Goal: Task Accomplishment & Management: Use online tool/utility

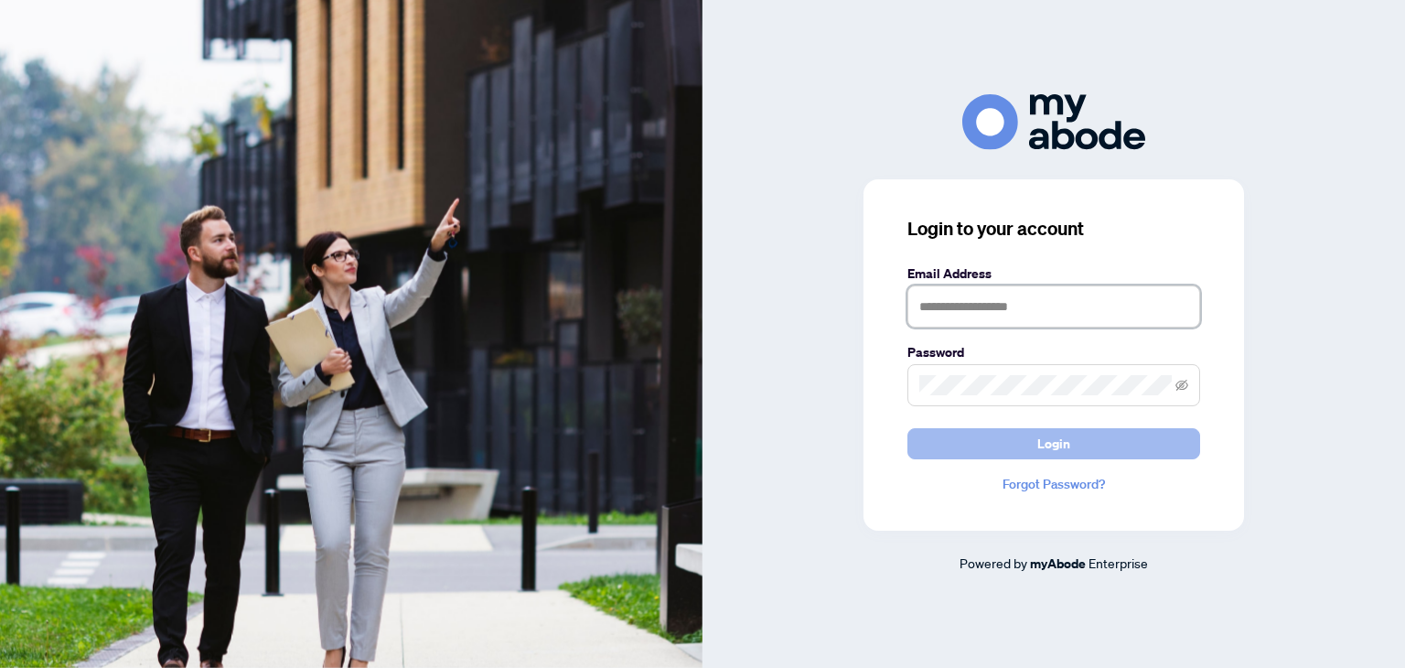
type input "**********"
click at [1037, 447] on span "Login" at bounding box center [1053, 443] width 33 height 29
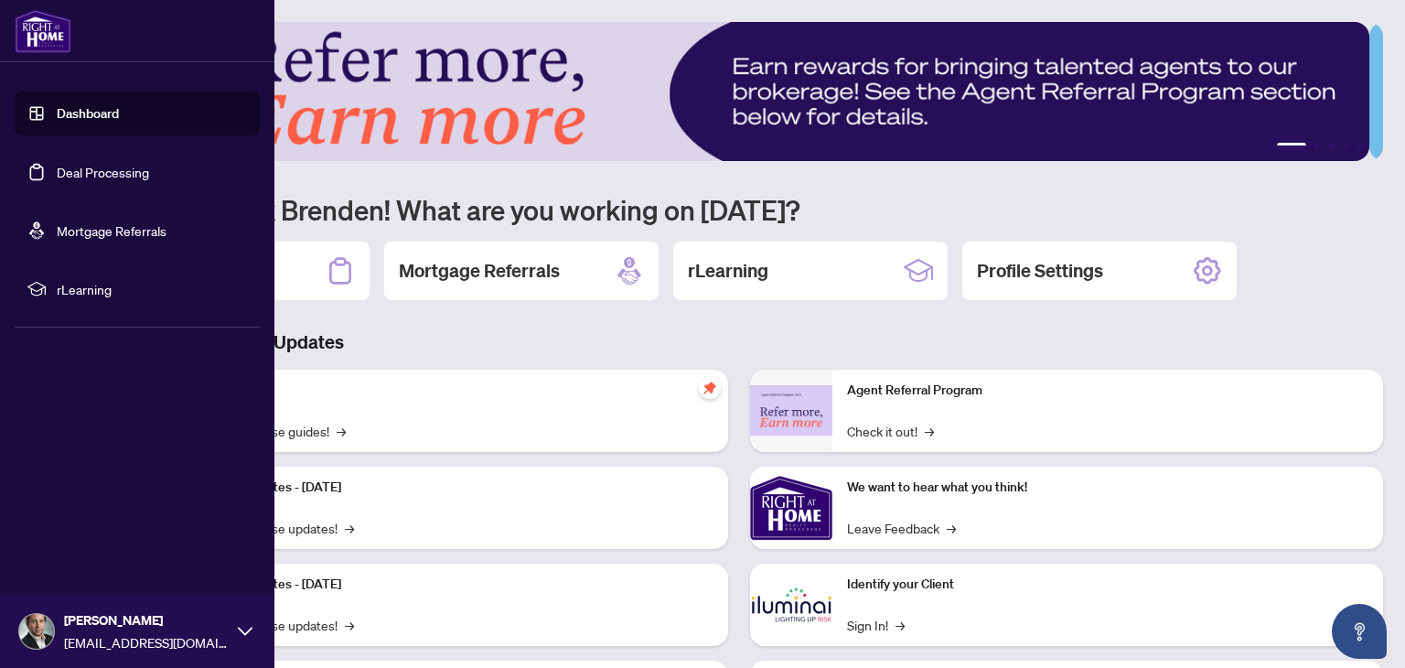
click at [122, 176] on link "Deal Processing" at bounding box center [103, 172] width 92 height 16
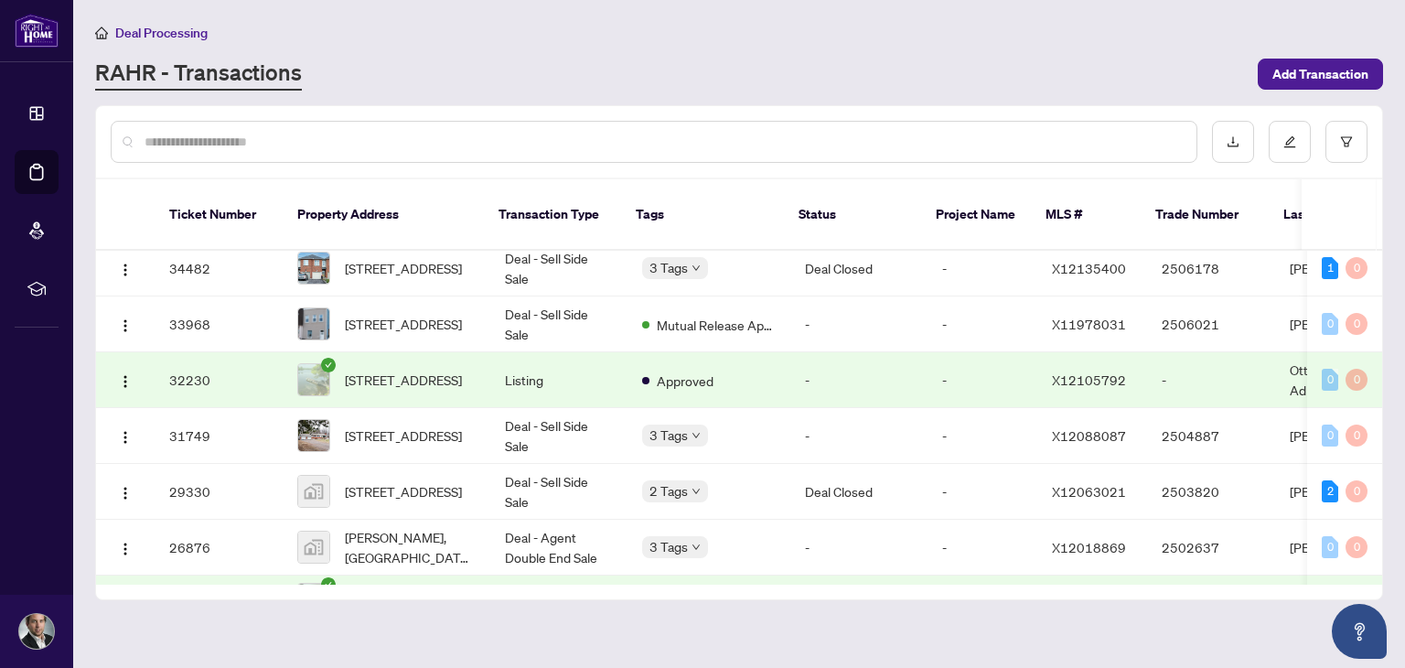
scroll to position [560, 0]
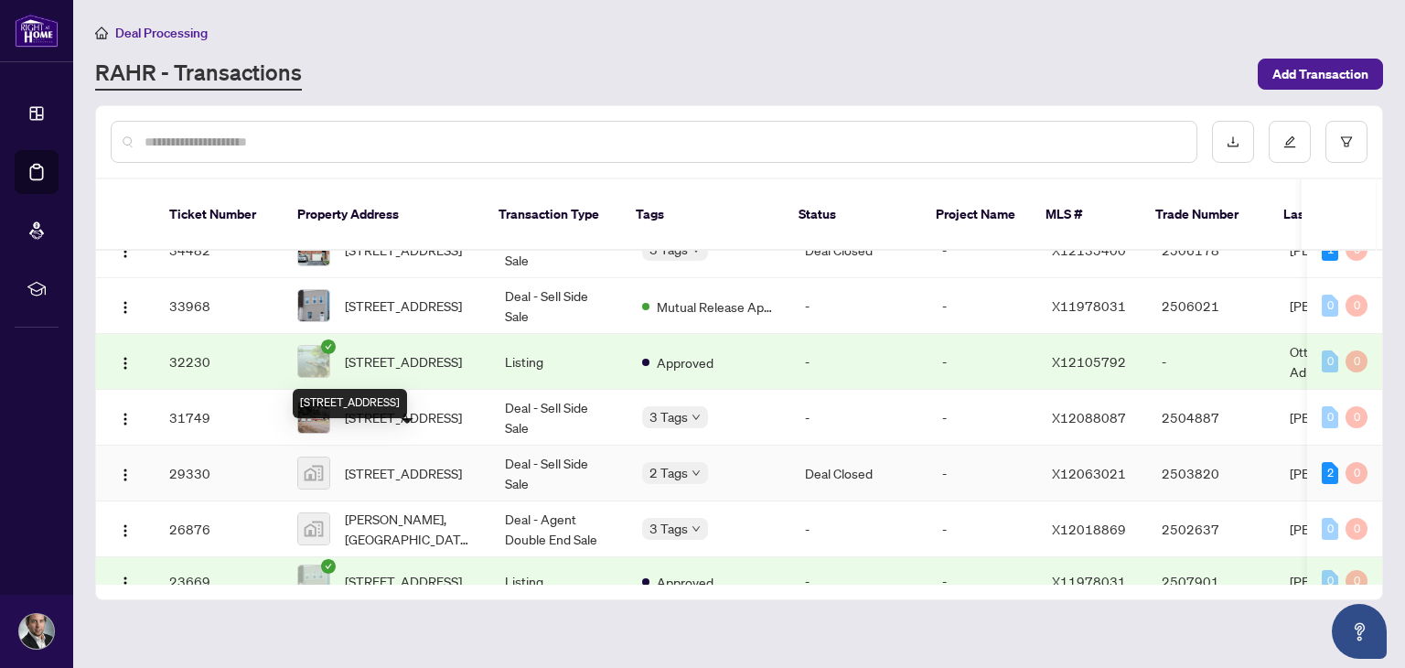
click at [442, 463] on span "513 Stewartville Rd, White Lake, McNab/Braeside, ON, Canada" at bounding box center [403, 473] width 117 height 20
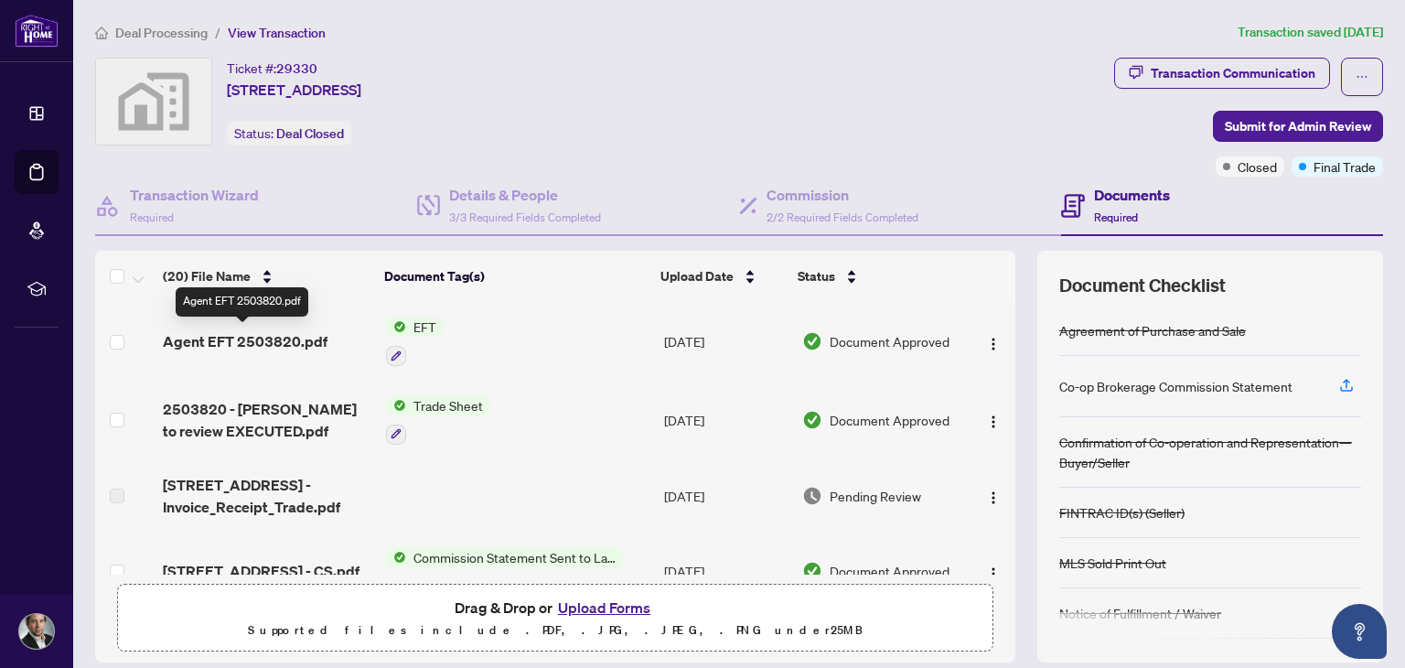
click at [282, 338] on span "Agent EFT 2503820.pdf" at bounding box center [245, 341] width 165 height 22
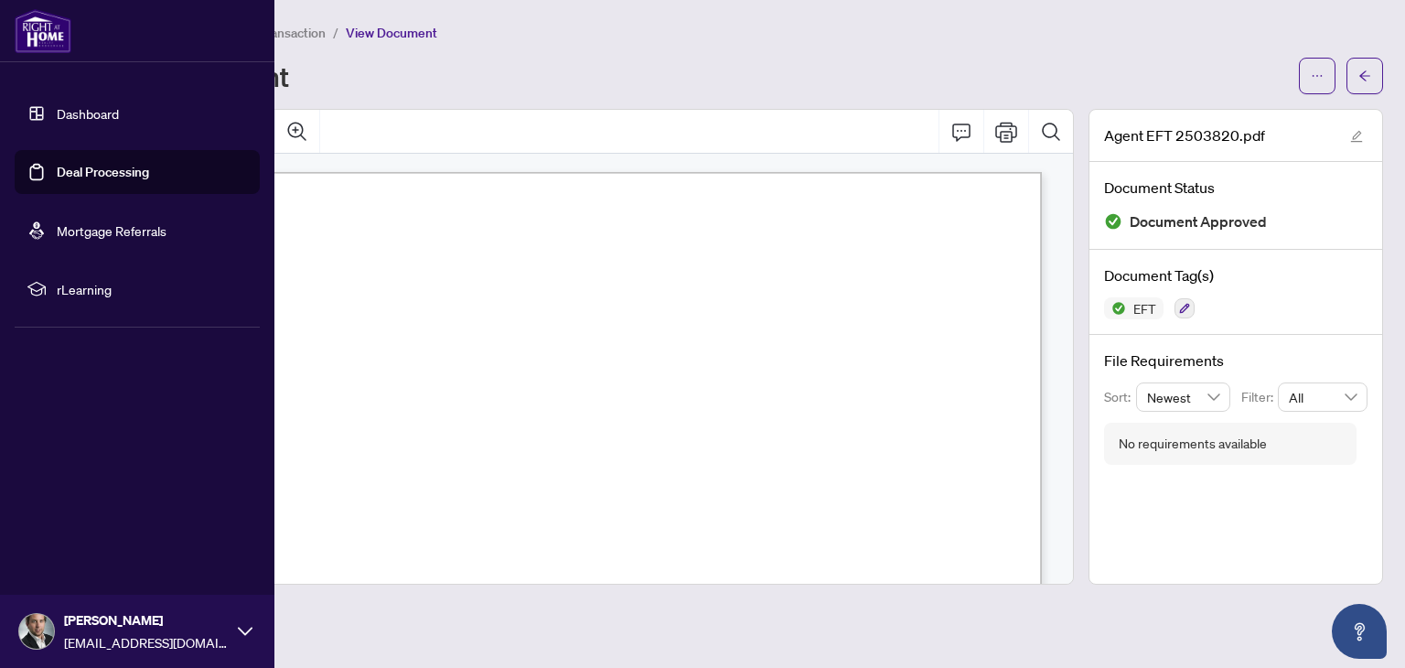
click at [57, 170] on link "Deal Processing" at bounding box center [103, 172] width 92 height 16
